Goal: Task Accomplishment & Management: Manage account settings

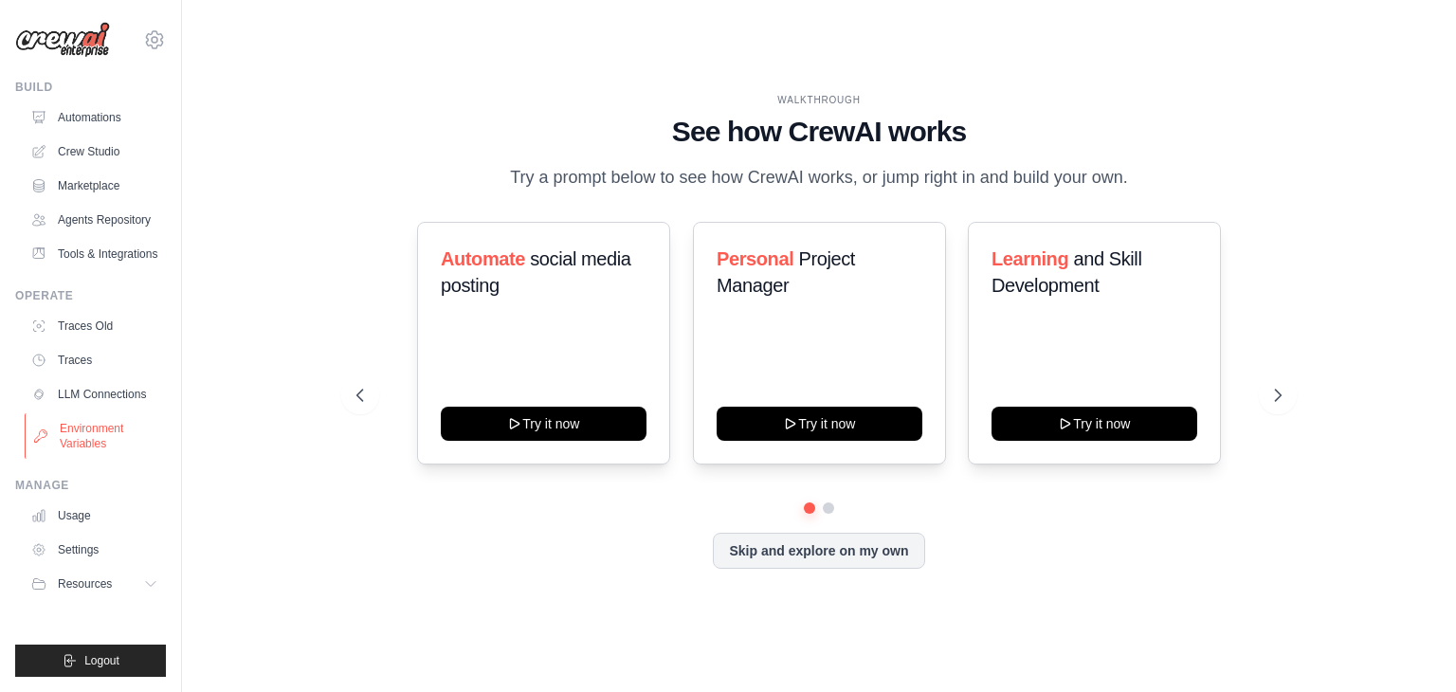
click at [64, 425] on link "Environment Variables" at bounding box center [96, 435] width 143 height 45
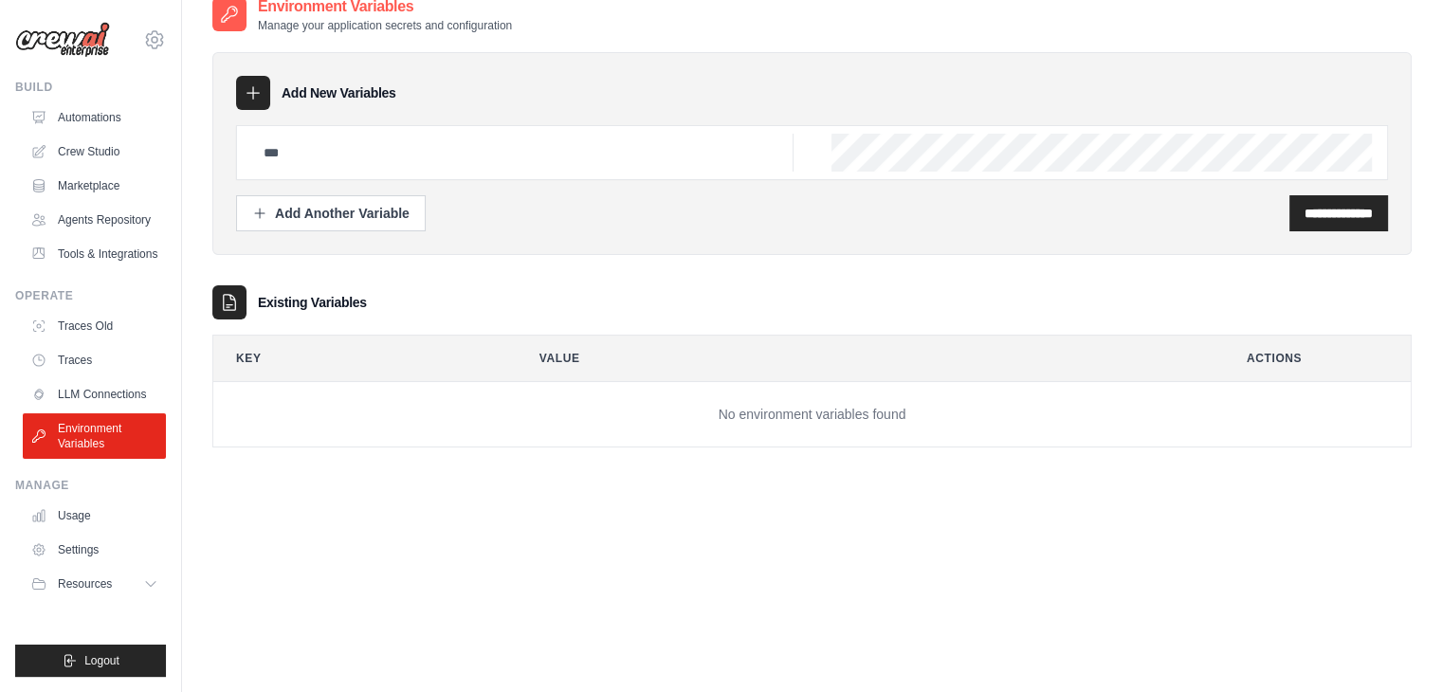
scroll to position [38, 0]
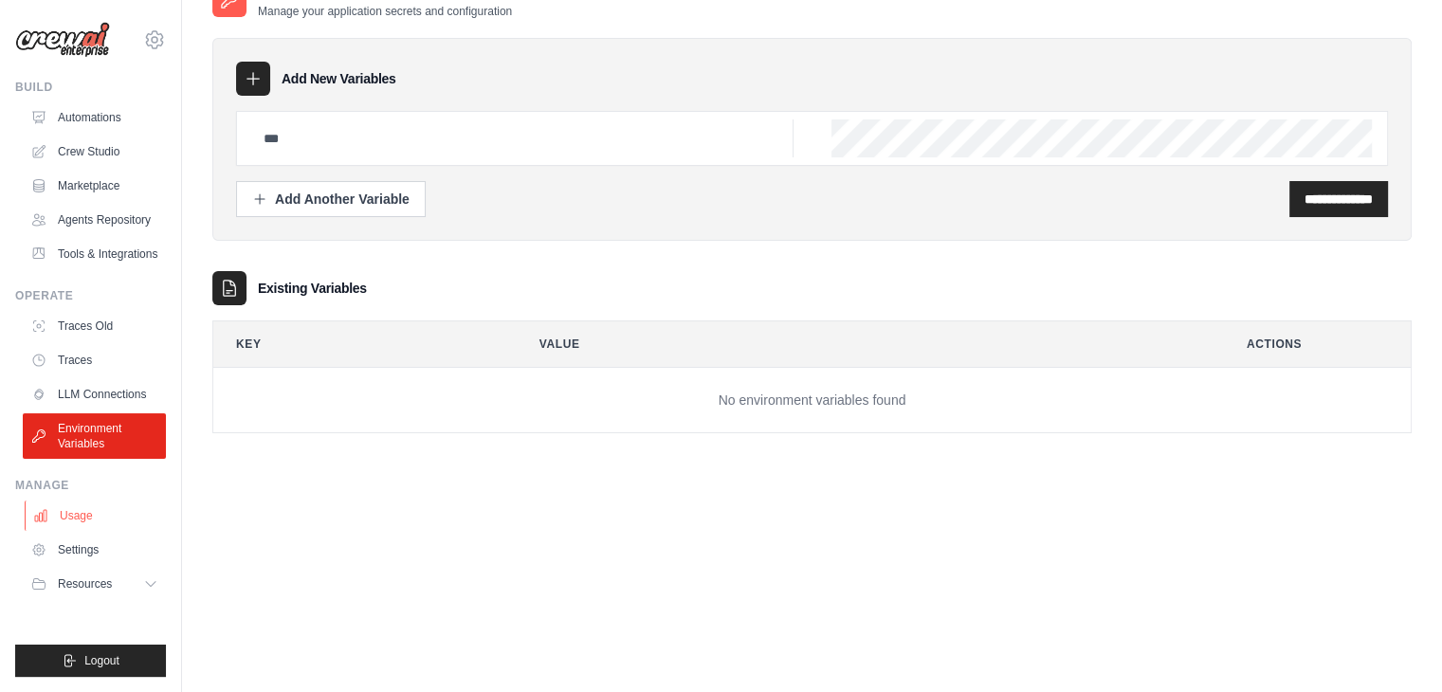
click at [77, 517] on link "Usage" at bounding box center [96, 515] width 143 height 30
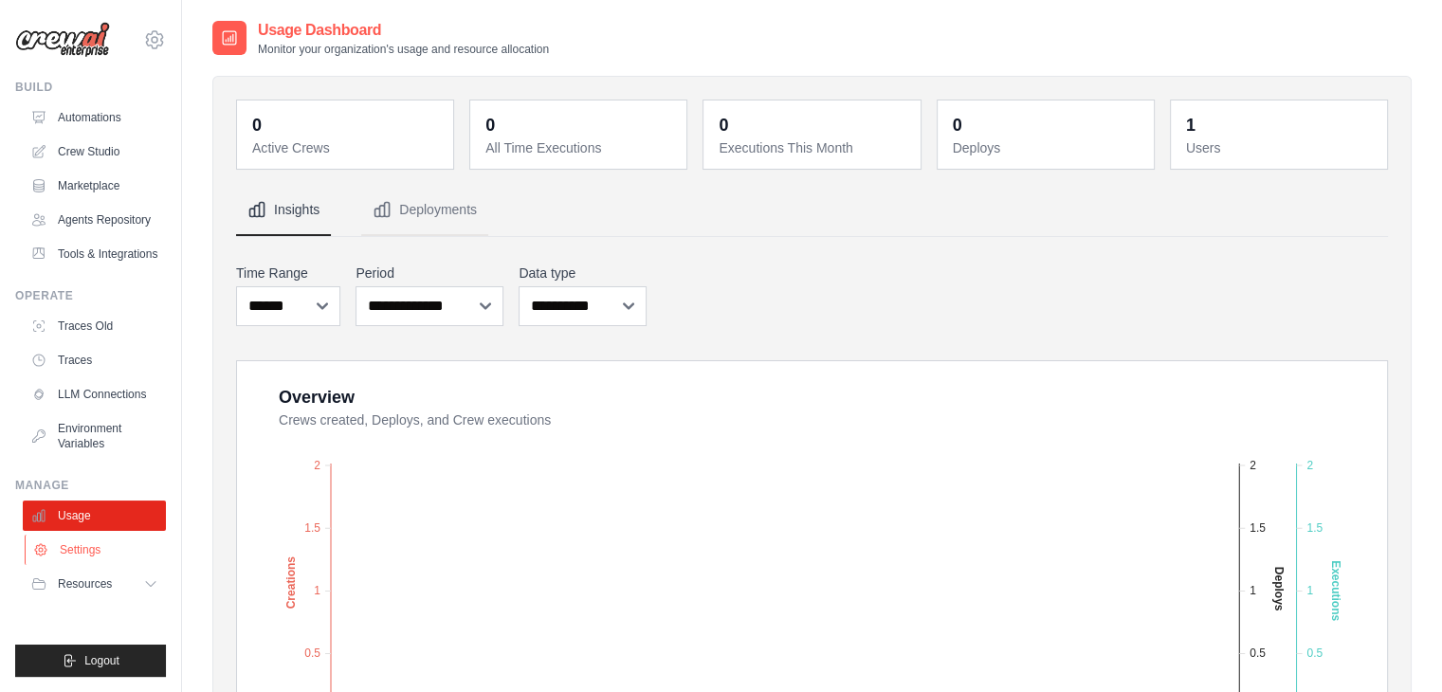
click at [77, 537] on link "Settings" at bounding box center [96, 550] width 143 height 30
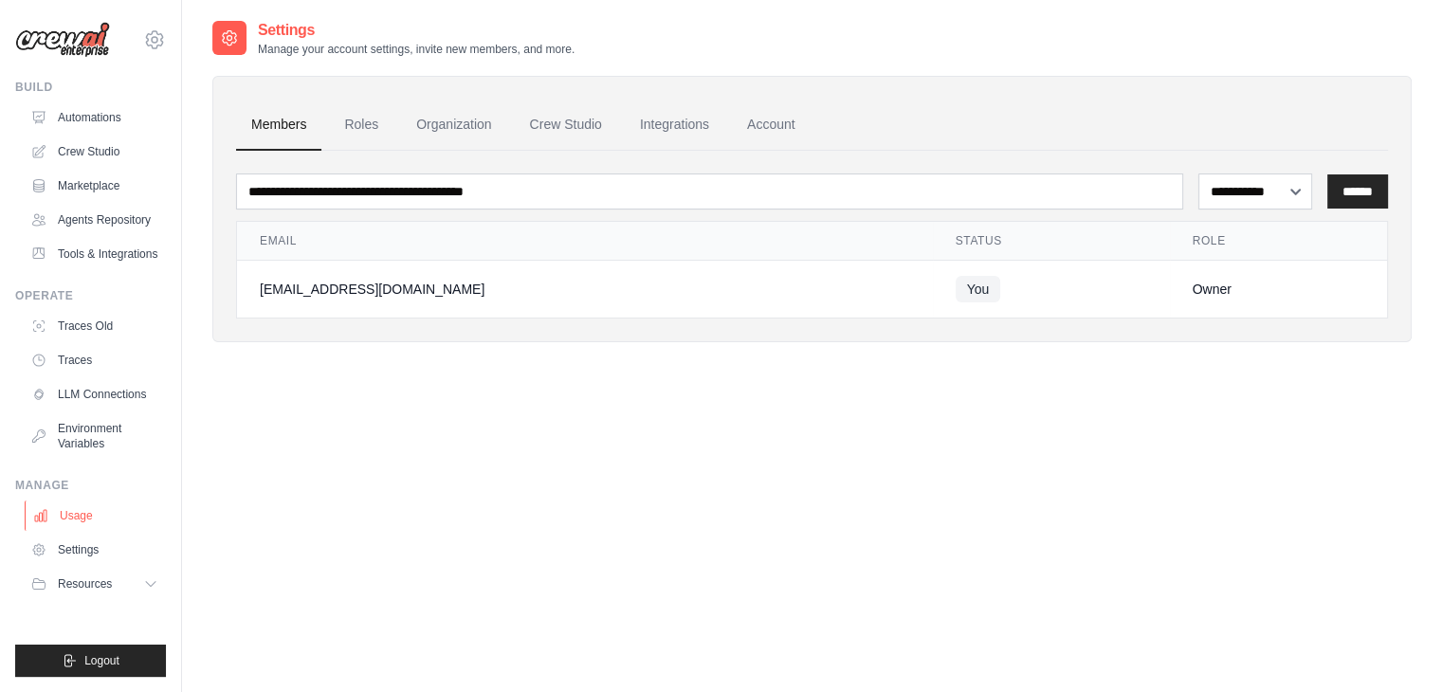
click at [94, 574] on button "Resources" at bounding box center [94, 584] width 143 height 30
click at [60, 33] on img at bounding box center [62, 40] width 95 height 36
click at [81, 39] on img at bounding box center [62, 40] width 95 height 36
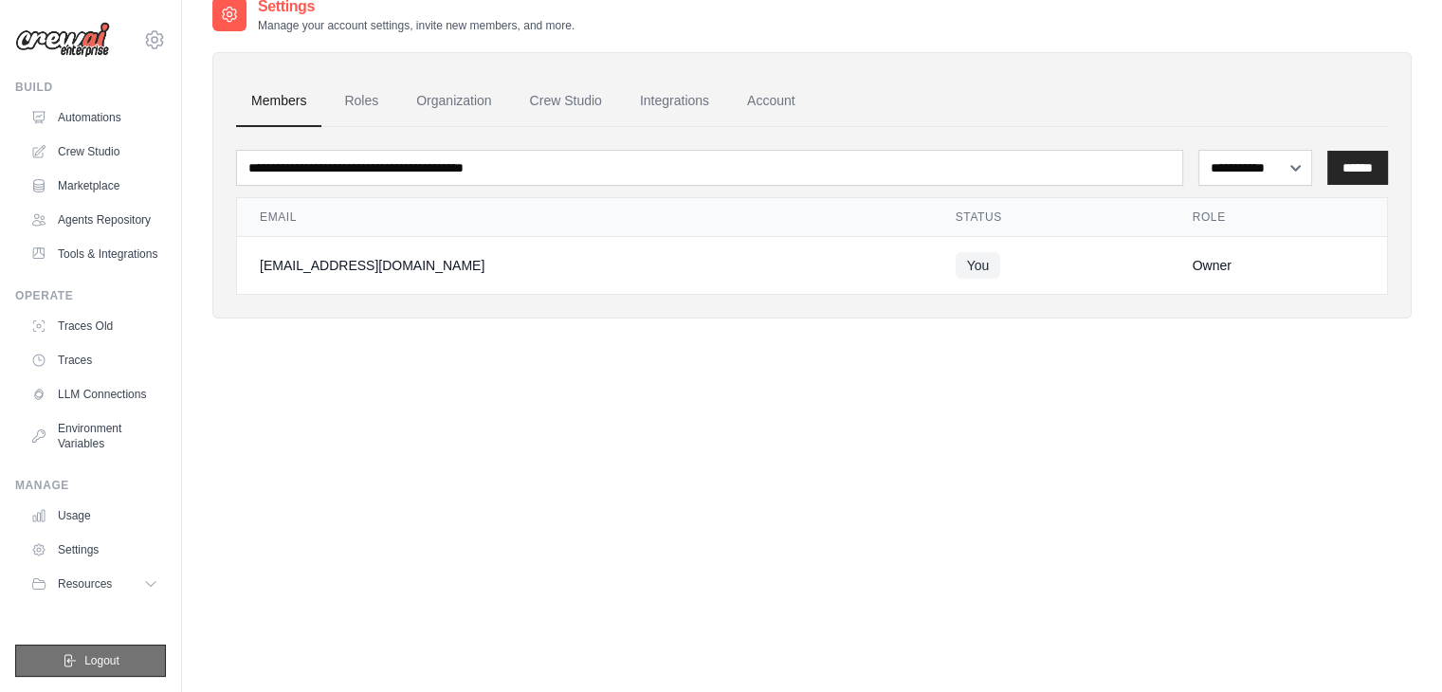
scroll to position [38, 0]
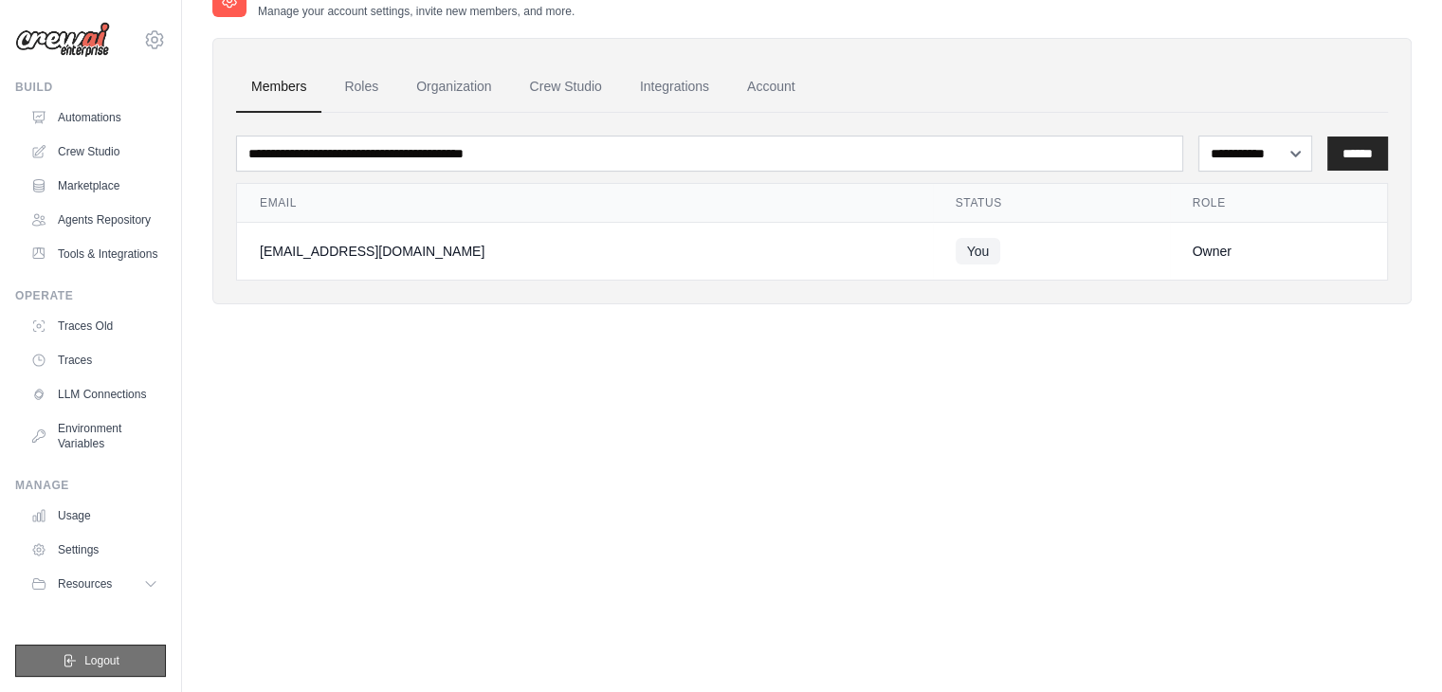
click at [87, 647] on button "Logout" at bounding box center [90, 661] width 151 height 32
